Goal: Navigation & Orientation: Find specific page/section

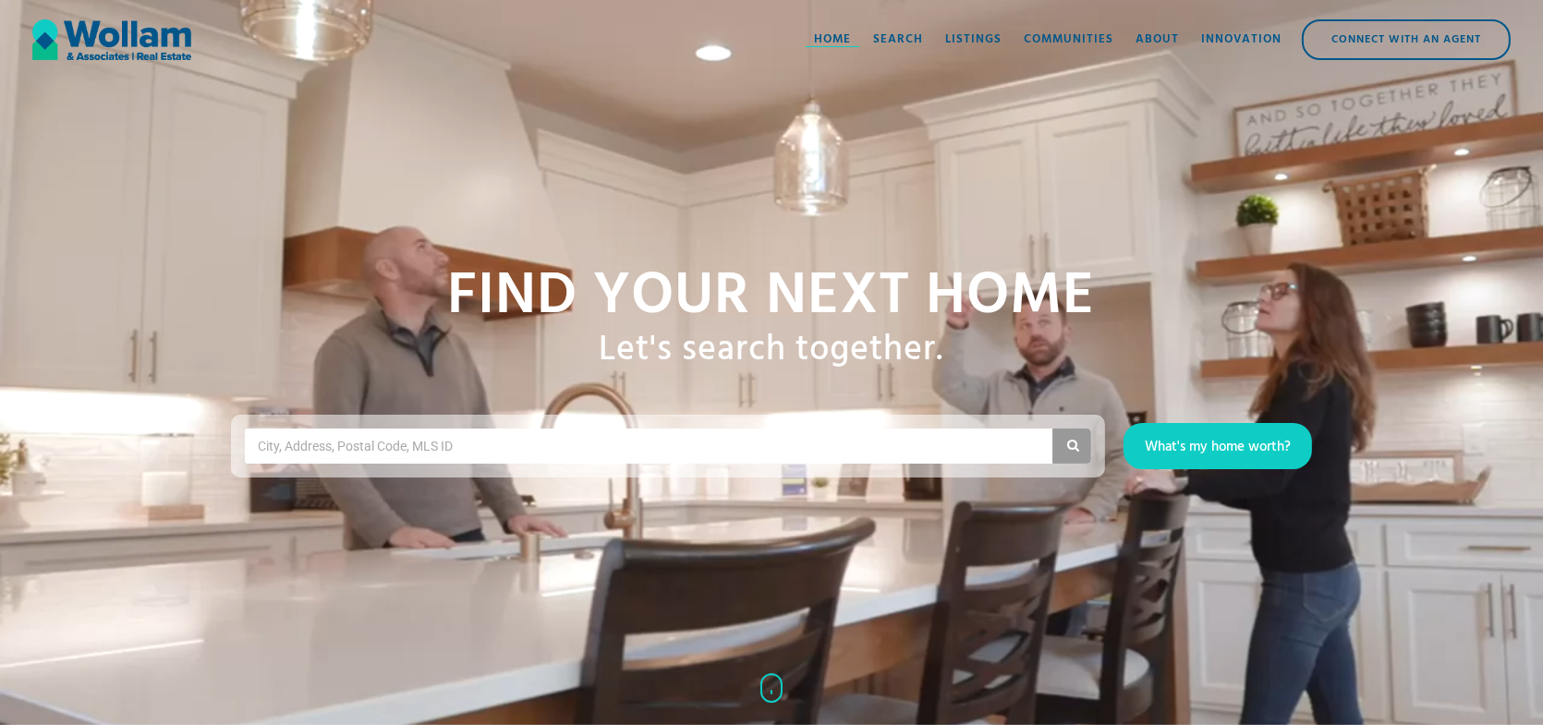
click at [838, 33] on div "Home" at bounding box center [832, 39] width 37 height 18
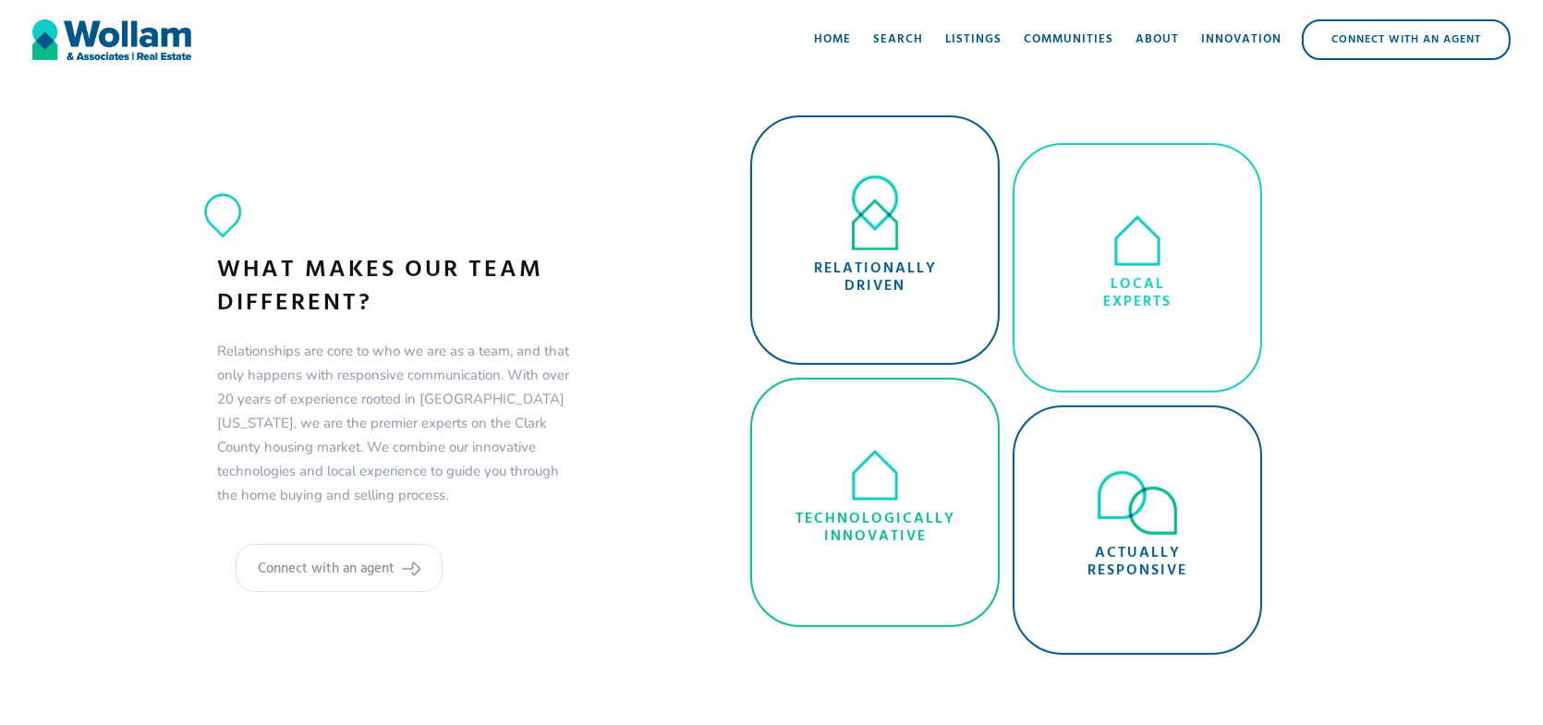
scroll to position [462, 0]
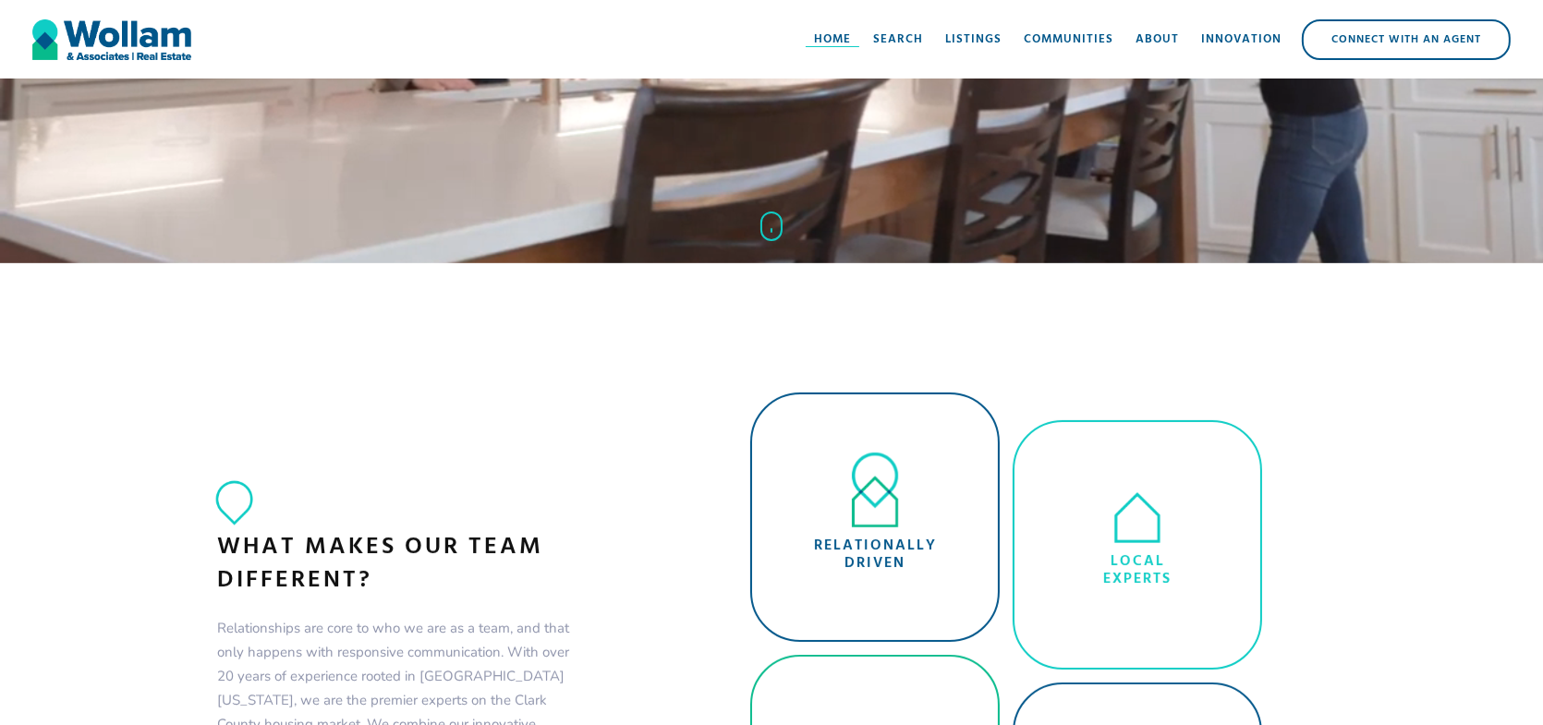
click at [849, 36] on div "Home" at bounding box center [832, 39] width 37 height 18
